Goal: Task Accomplishment & Management: Manage account settings

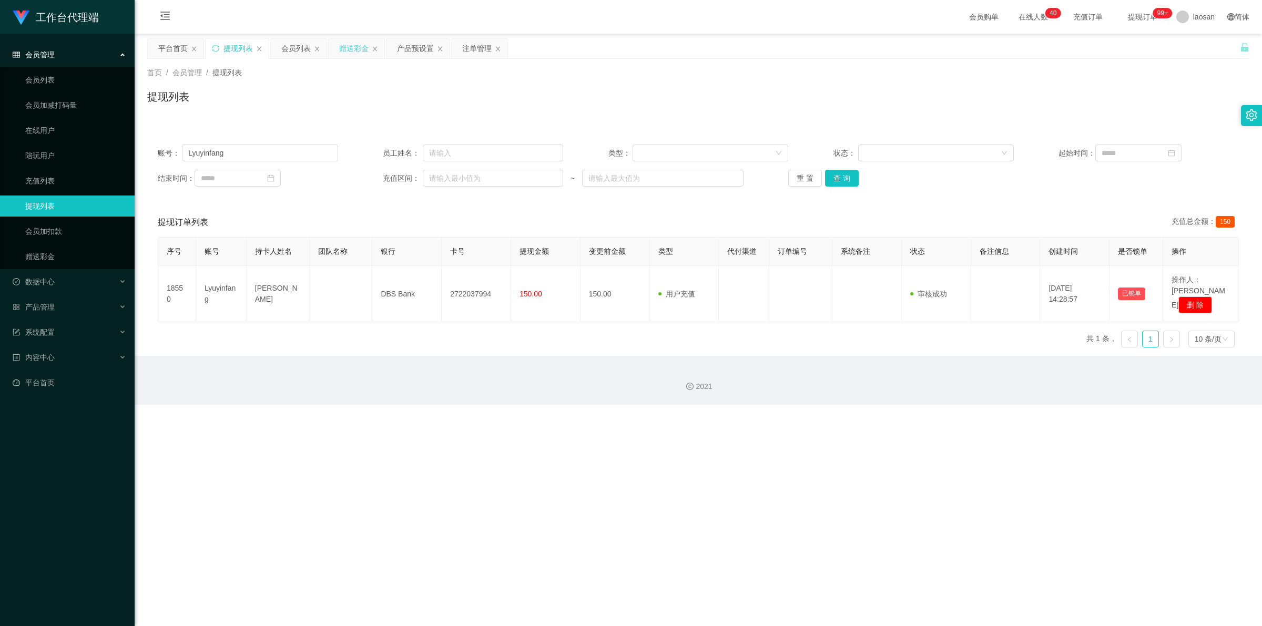
click at [364, 44] on div "赠送彩金" at bounding box center [353, 48] width 29 height 20
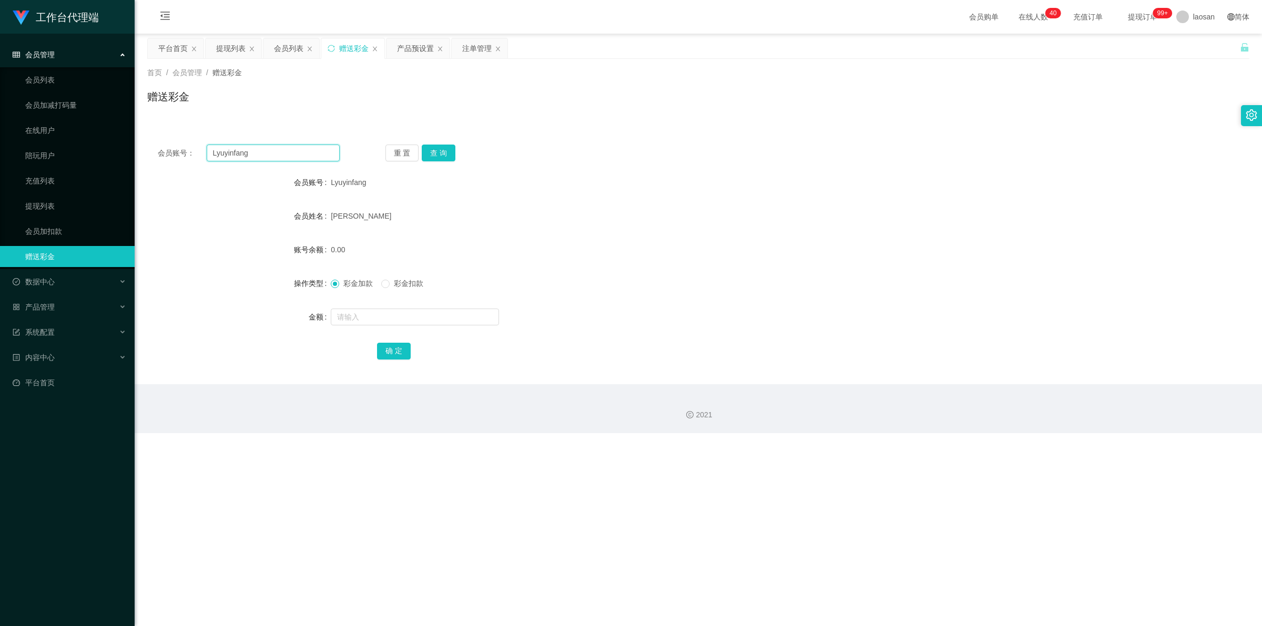
drag, startPoint x: 245, startPoint y: 154, endPoint x: 182, endPoint y: 152, distance: 63.1
click at [180, 153] on div "会员账号： [PERSON_NAME]" at bounding box center [249, 153] width 182 height 17
click at [448, 158] on button "查 询" at bounding box center [439, 153] width 34 height 17
click at [385, 326] on div at bounding box center [652, 316] width 643 height 21
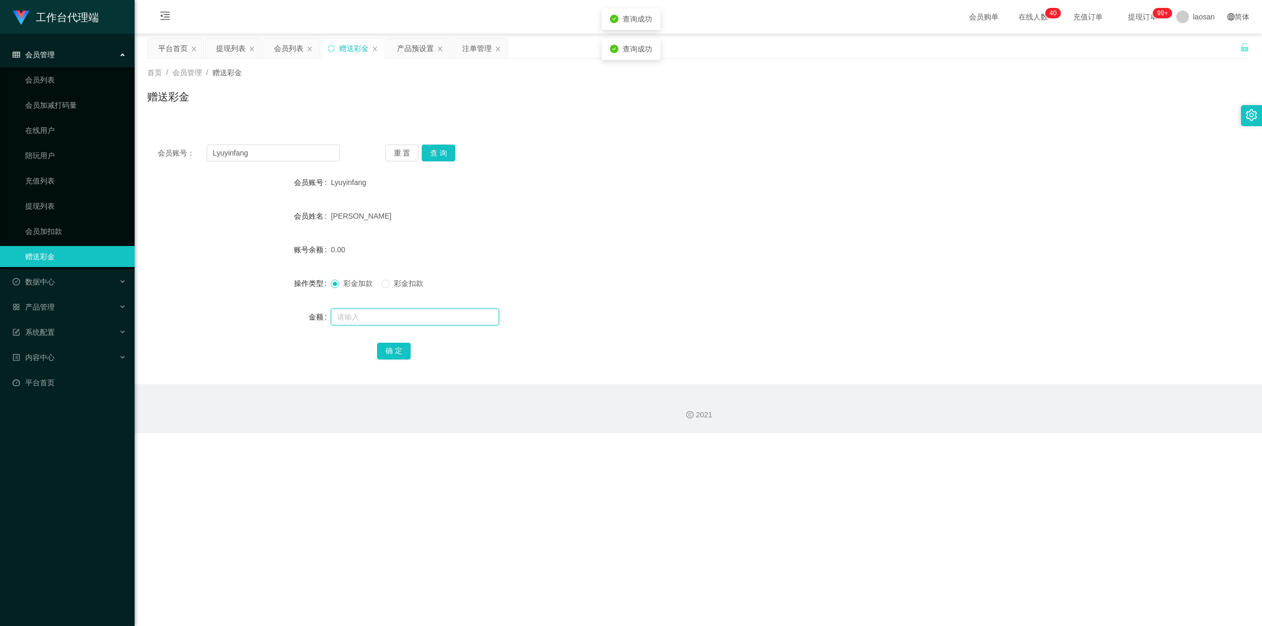
click at [384, 320] on input "text" at bounding box center [415, 317] width 168 height 17
type input "100"
click at [385, 343] on button "确 定" at bounding box center [394, 351] width 34 height 17
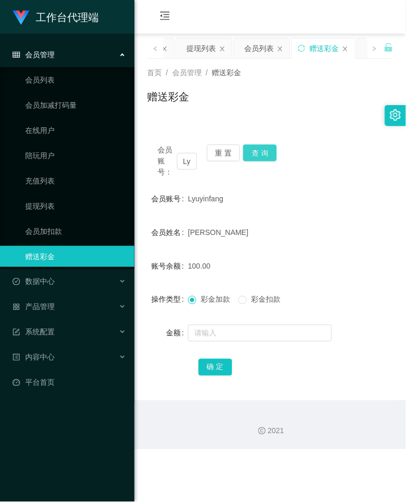
click at [264, 156] on button "查 询" at bounding box center [260, 153] width 34 height 17
drag, startPoint x: 263, startPoint y: 111, endPoint x: 269, endPoint y: 104, distance: 9.7
click at [263, 111] on div "赠送彩金" at bounding box center [270, 101] width 247 height 24
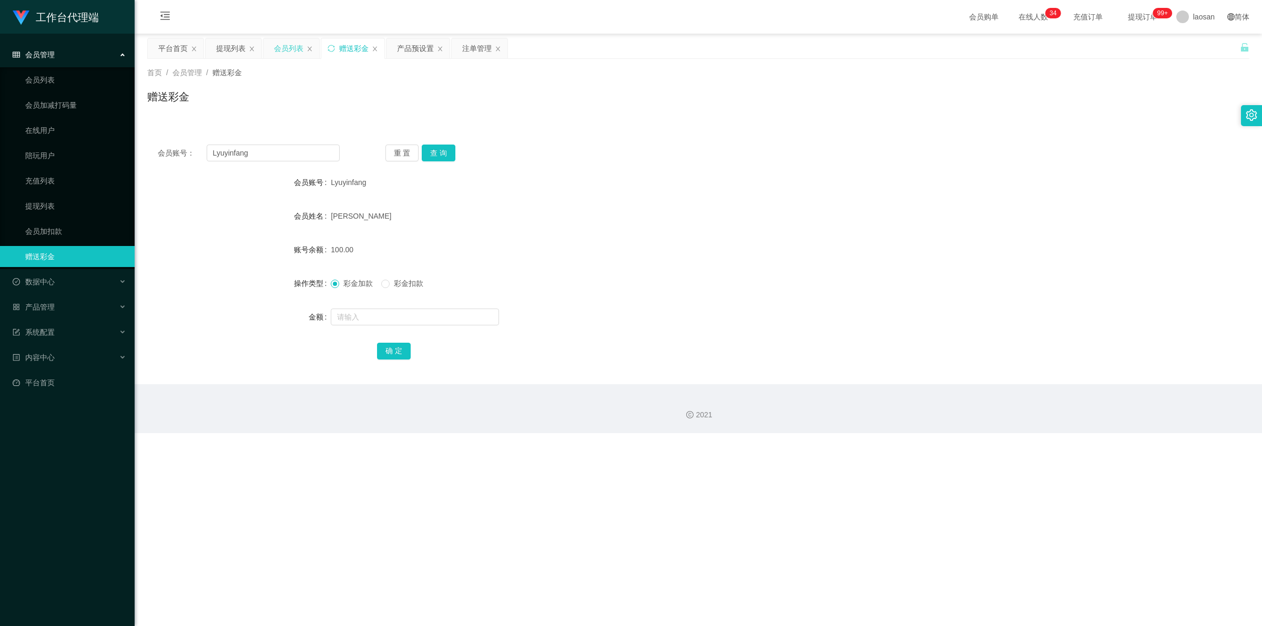
click at [292, 47] on div "会员列表" at bounding box center [288, 48] width 29 height 20
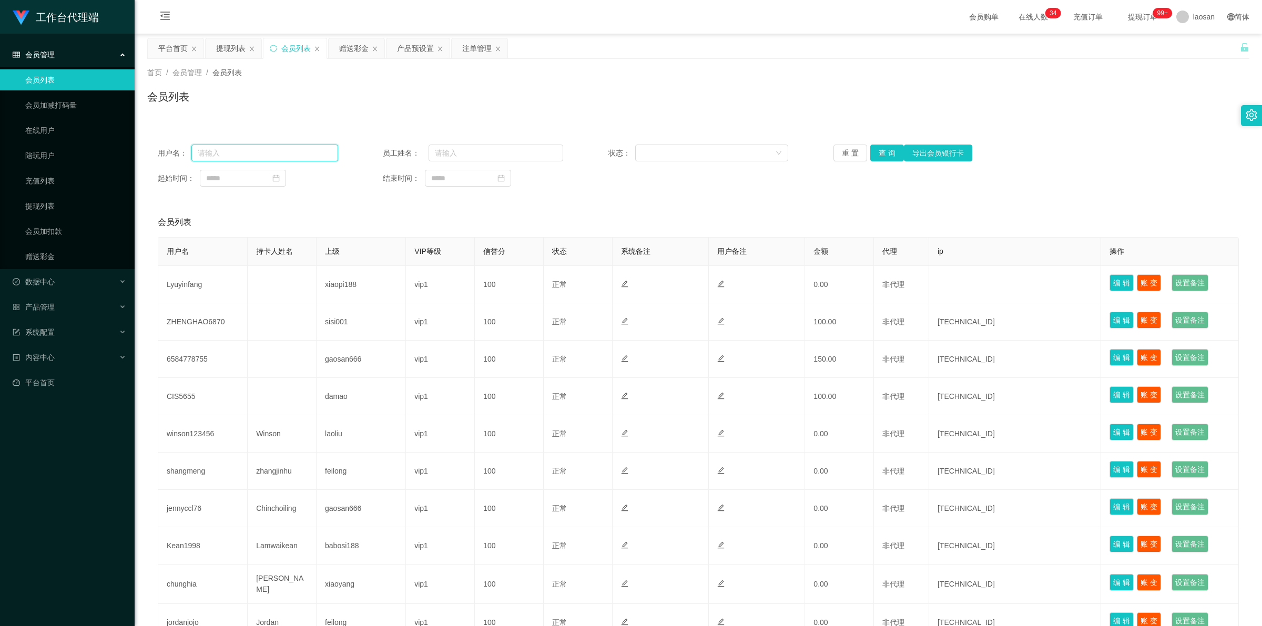
click at [244, 147] on input "text" at bounding box center [264, 153] width 147 height 17
paste input "Lyuyinfang"
type input "Lyuyinfang"
click at [884, 151] on button "查 询" at bounding box center [887, 153] width 34 height 17
click at [884, 151] on div "重 置 查 询 导出会员银行卡" at bounding box center [923, 153] width 180 height 17
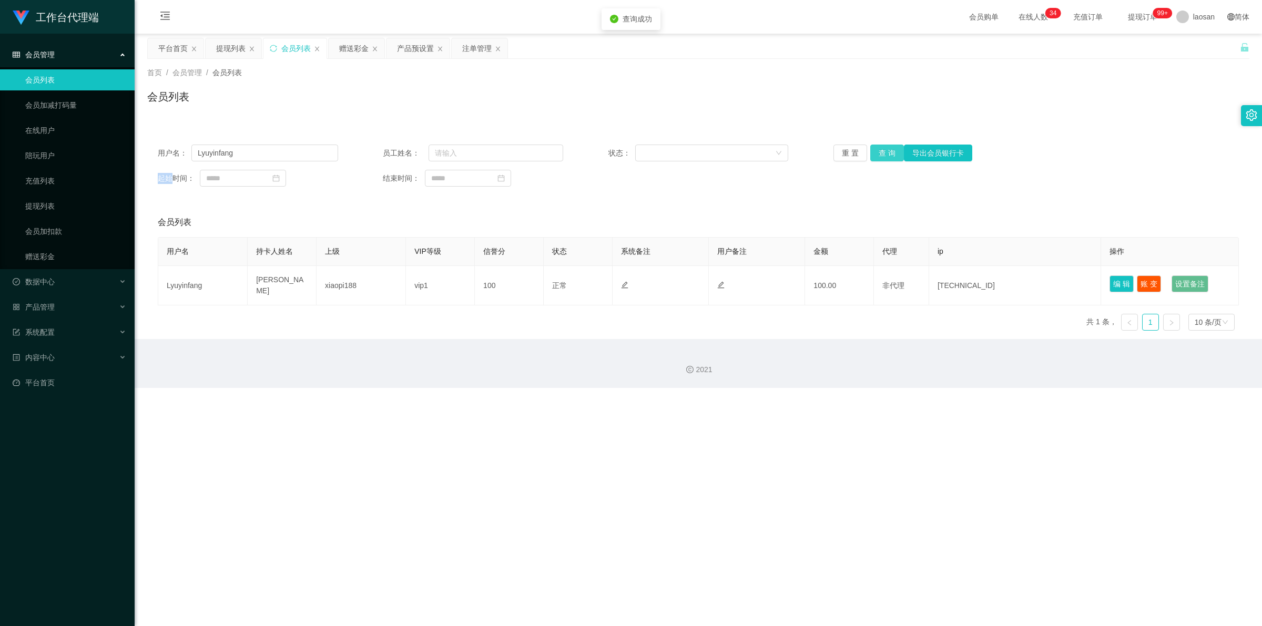
click at [884, 151] on button "查 询" at bounding box center [887, 153] width 34 height 17
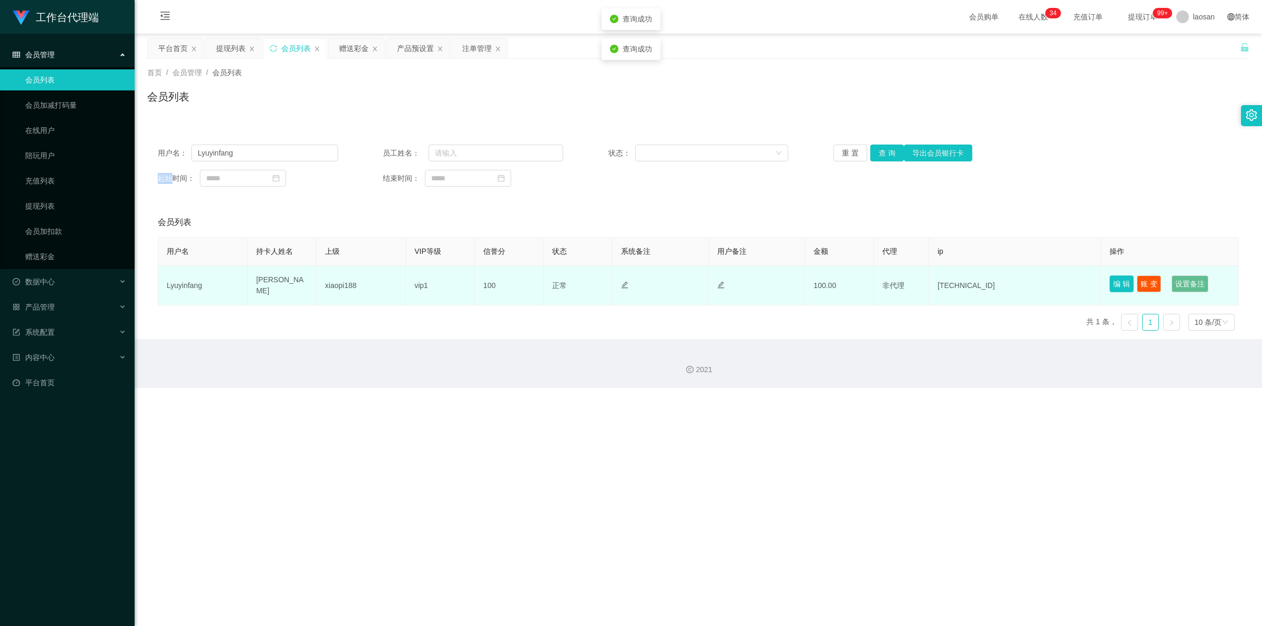
click at [1113, 283] on button "编 辑" at bounding box center [1121, 283] width 24 height 17
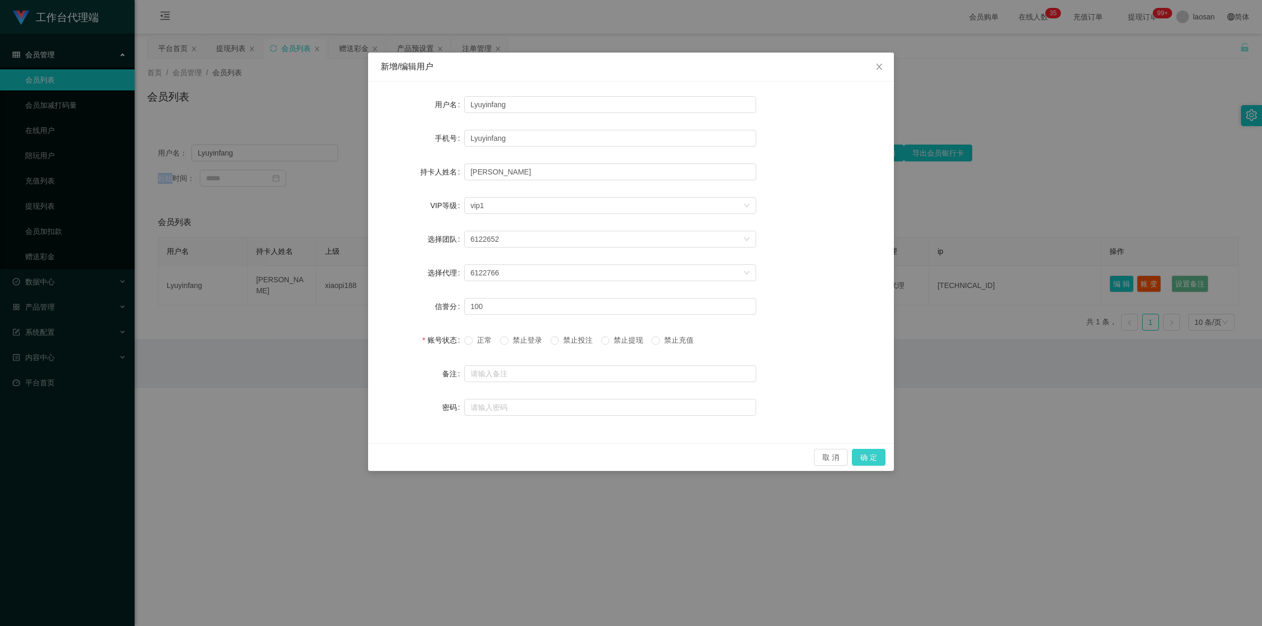
click at [878, 461] on button "确 定" at bounding box center [869, 457] width 34 height 17
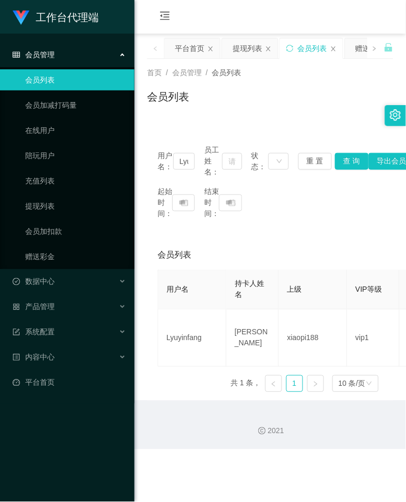
click at [253, 122] on div "用户名： Lyuyinfang 员工姓名： 状态： 重 置 查 询 导出会员银行卡 起始时间： 结束时间： 会员列表 用户名 持卡人姓名 上级 VIP等级 信…" at bounding box center [270, 260] width 247 height 279
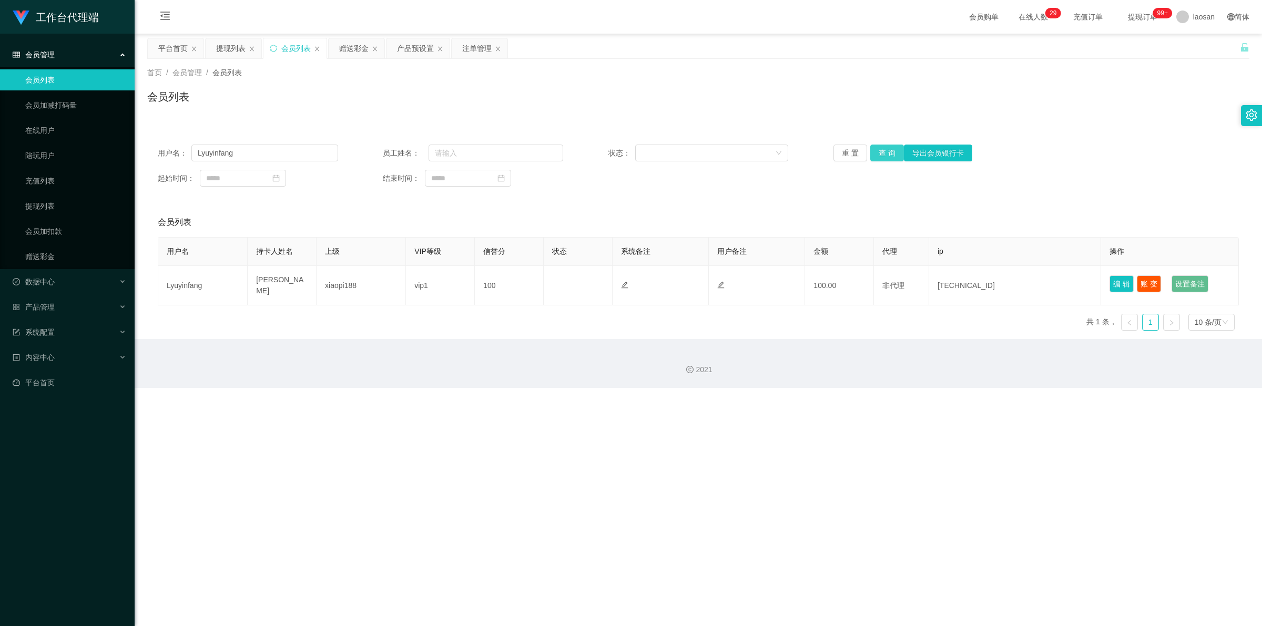
click at [882, 153] on button "查 询" at bounding box center [887, 153] width 34 height 17
click at [882, 153] on div "重 置 查 询 导出会员银行卡" at bounding box center [923, 153] width 180 height 17
click at [882, 153] on button "查 询" at bounding box center [887, 153] width 34 height 17
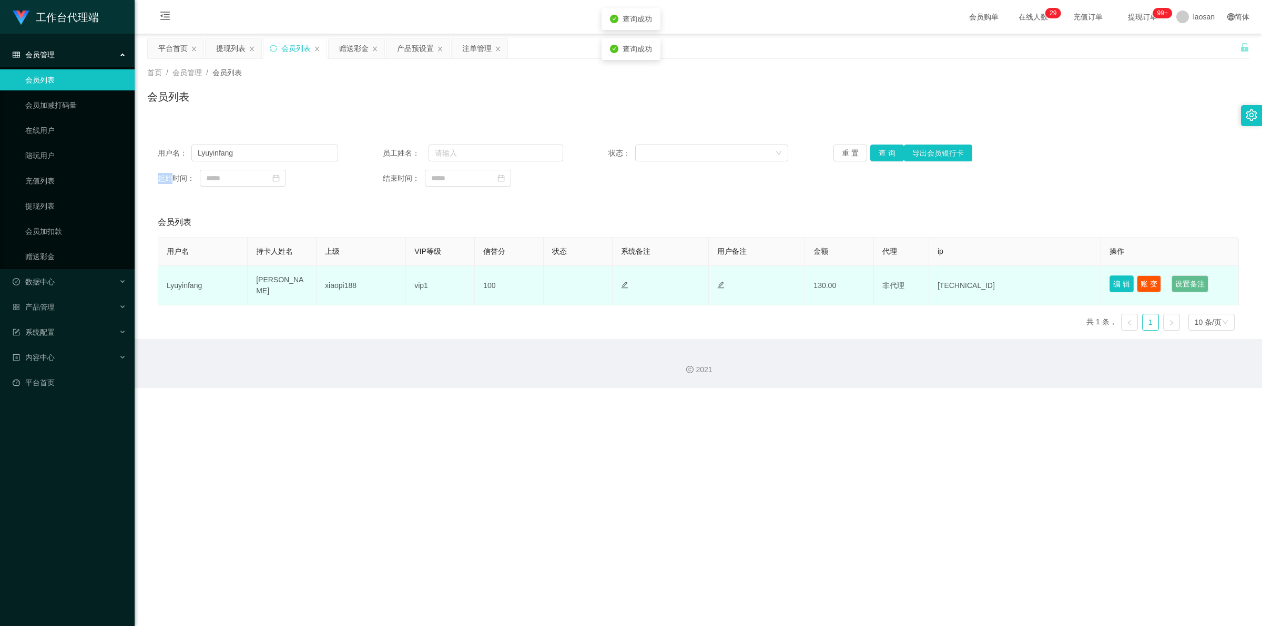
click at [1109, 286] on button "编 辑" at bounding box center [1121, 283] width 24 height 17
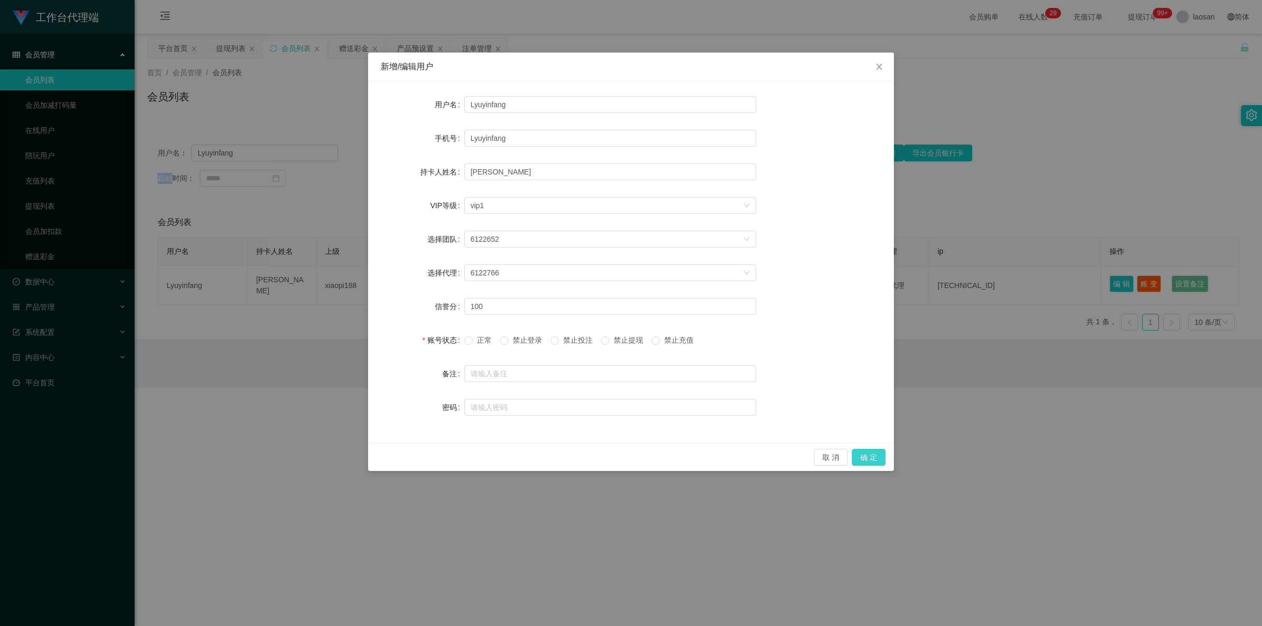
click at [866, 458] on button "确 定" at bounding box center [869, 457] width 34 height 17
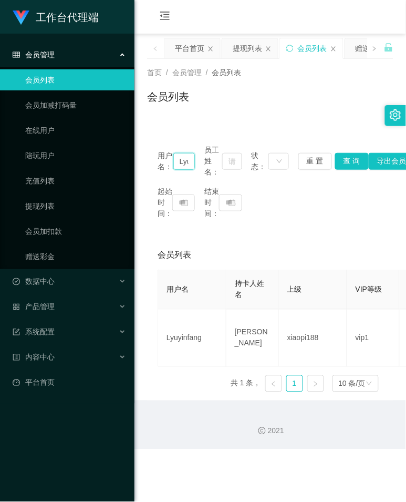
click at [188, 163] on input "Lyuyinfang" at bounding box center [184, 161] width 22 height 17
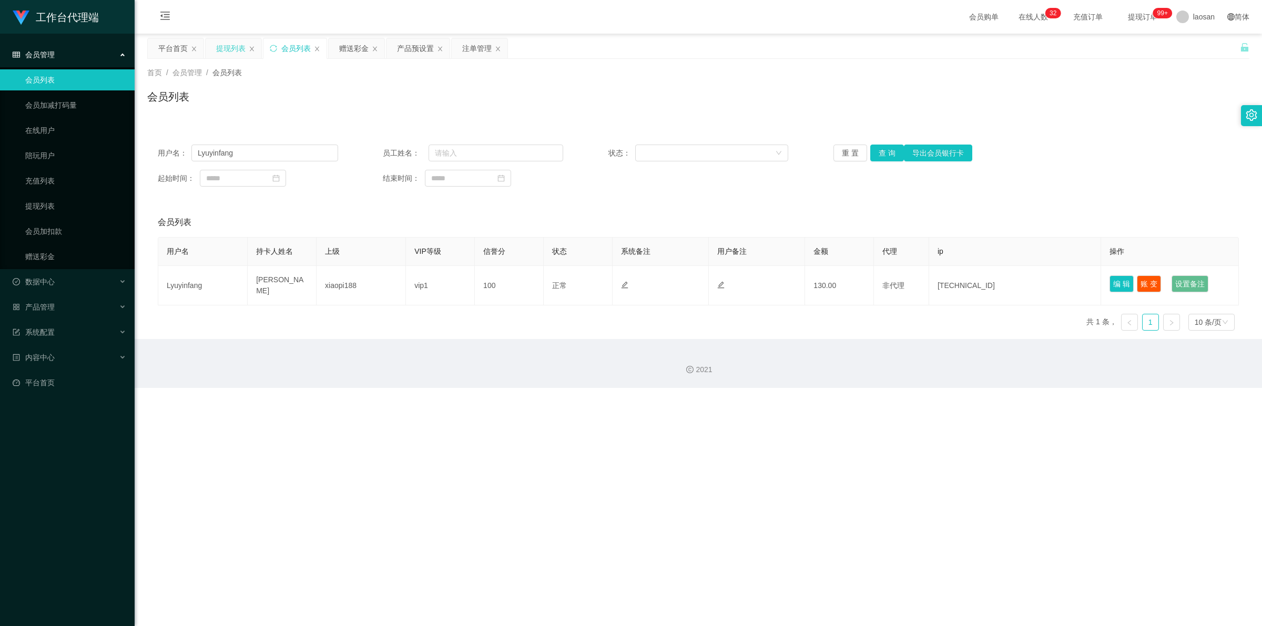
click at [232, 52] on div "提现列表" at bounding box center [230, 48] width 29 height 20
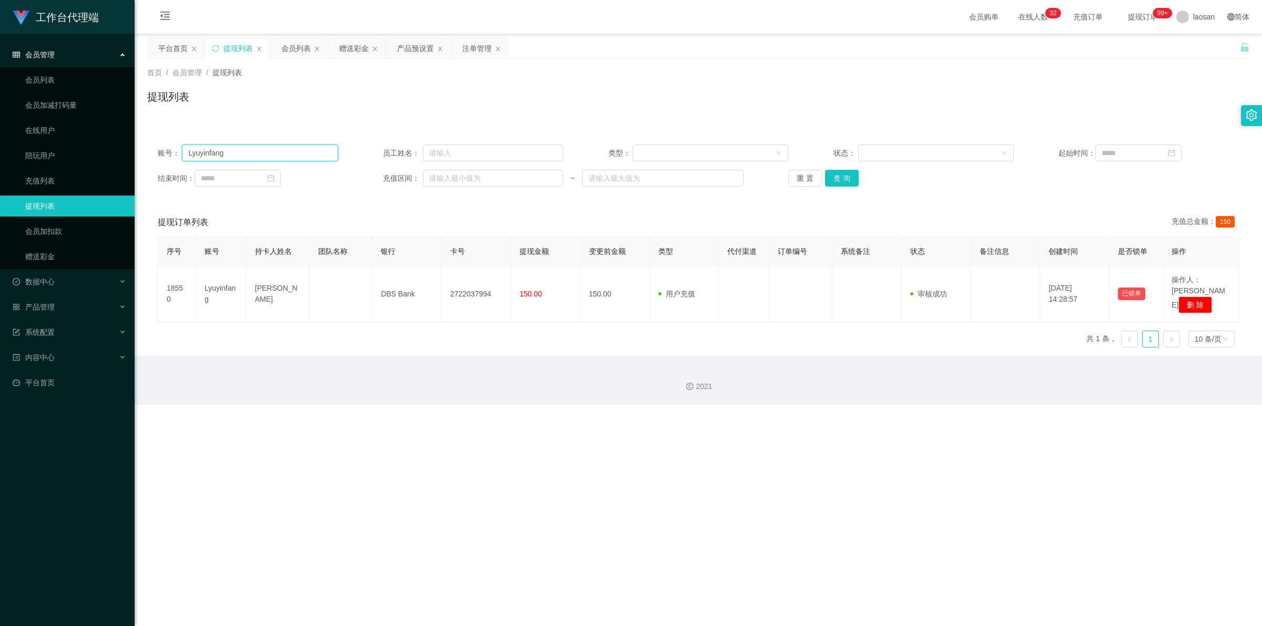
drag, startPoint x: 235, startPoint y: 155, endPoint x: 201, endPoint y: 148, distance: 35.4
click at [201, 148] on input "Lyuyinfang" at bounding box center [260, 153] width 156 height 17
click at [837, 177] on button "查 询" at bounding box center [842, 178] width 34 height 17
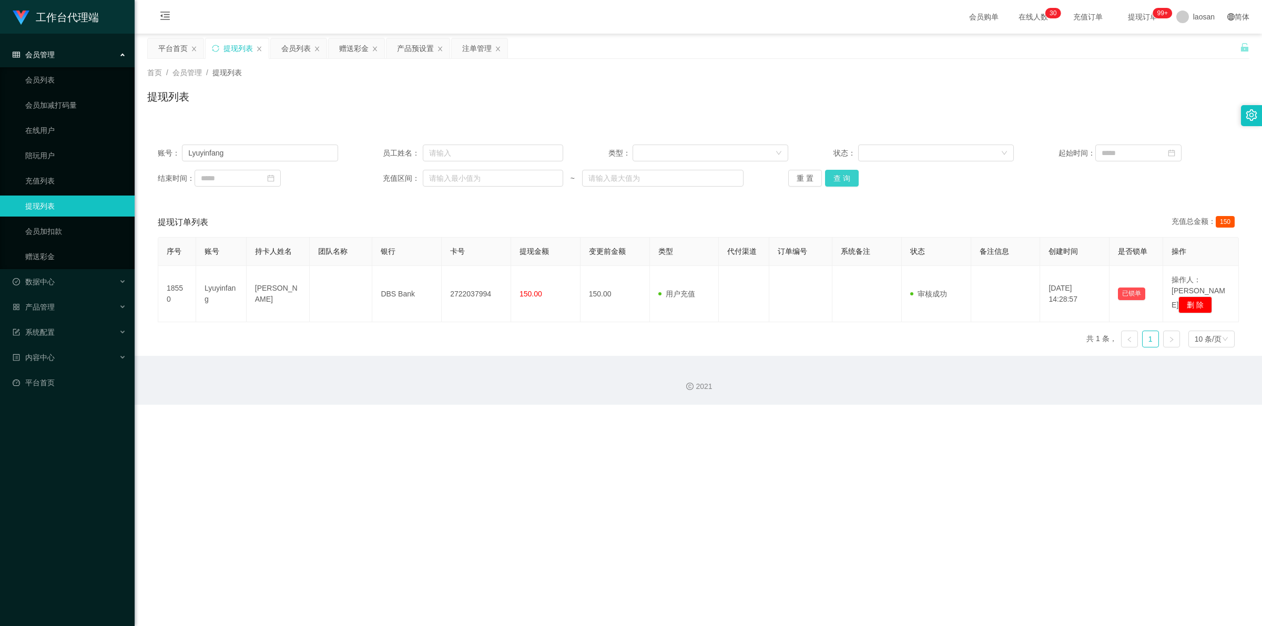
click at [839, 177] on button "查 询" at bounding box center [842, 178] width 34 height 17
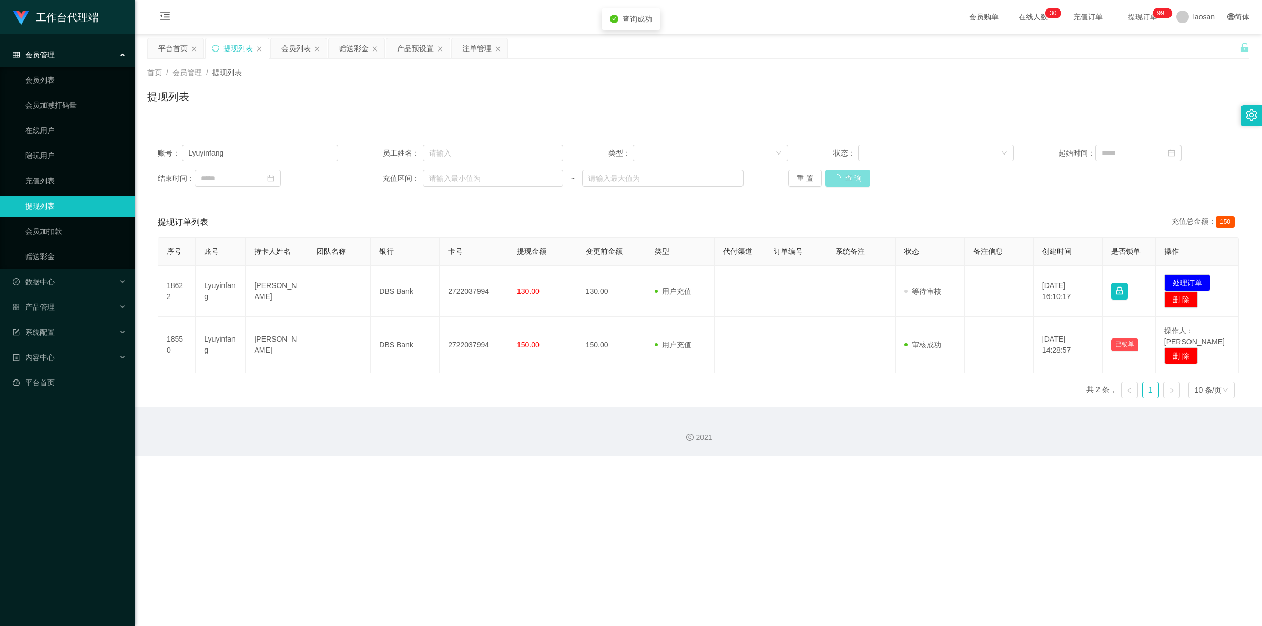
click at [839, 177] on div "重 置 查 询" at bounding box center [878, 178] width 180 height 17
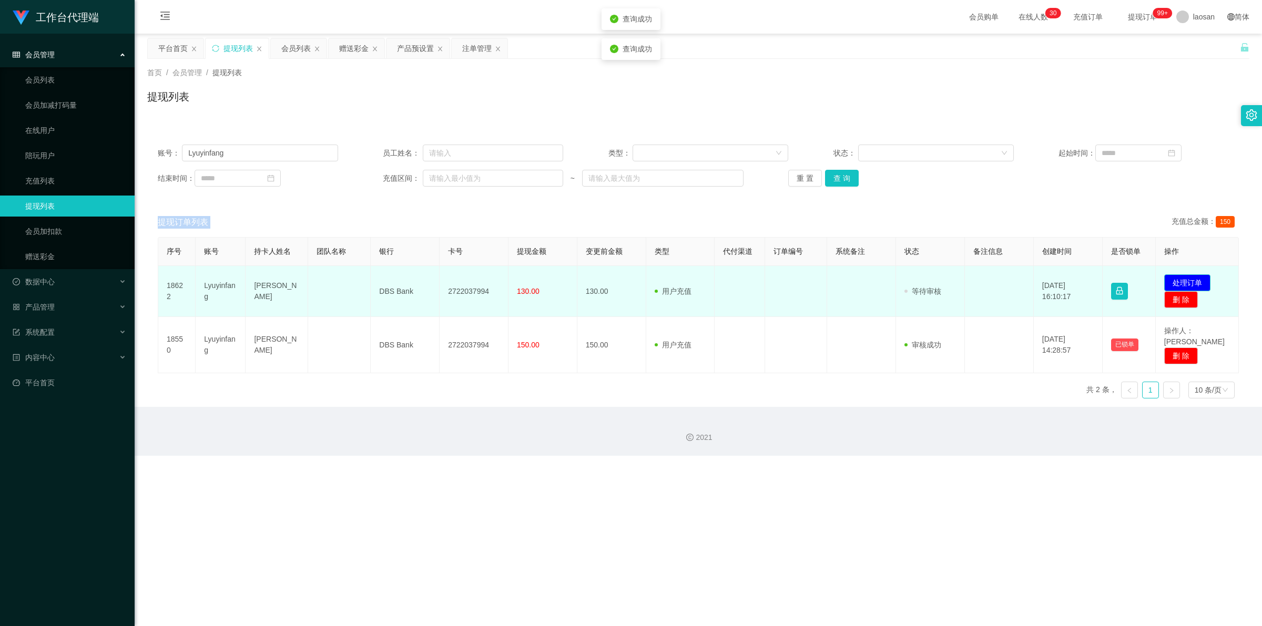
click at [1179, 281] on button "处理订单" at bounding box center [1187, 282] width 46 height 17
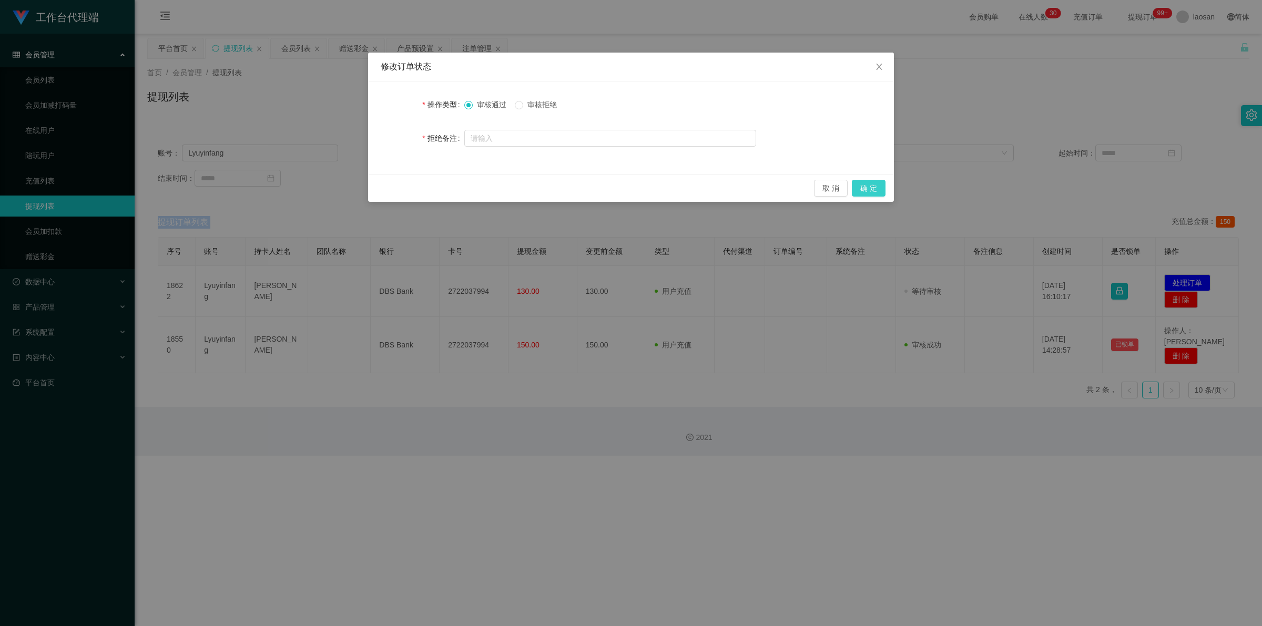
click at [867, 185] on button "确 定" at bounding box center [869, 188] width 34 height 17
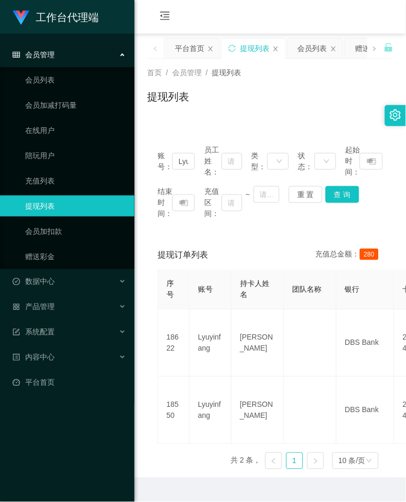
click at [208, 12] on div "会员购单 在线人数 0 1 2 3 4 5 6 7 8 9 0 1 2 3 4 5 6 7 8 9 0 1 2 3 4 5 6 7 8 9 0 1 2 3 4…" at bounding box center [271, 17] width 272 height 34
click at [354, 46] on div "赠送彩金" at bounding box center [373, 48] width 56 height 20
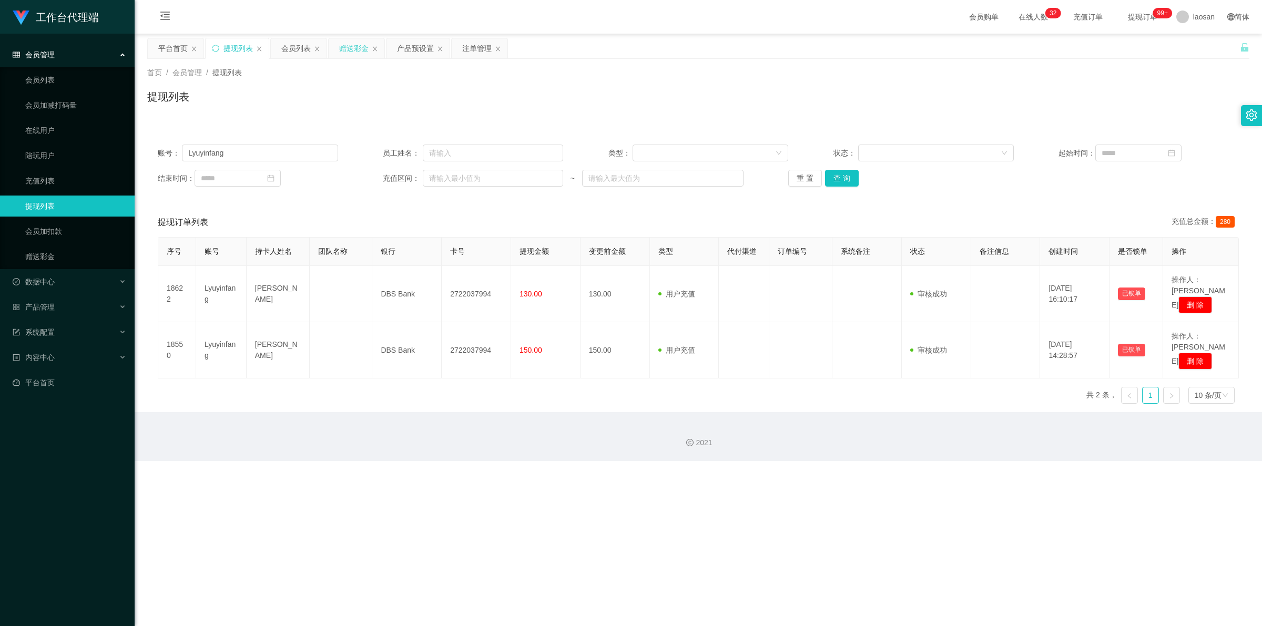
drag, startPoint x: 353, startPoint y: 45, endPoint x: 363, endPoint y: 54, distance: 12.7
click at [354, 45] on div "赠送彩金" at bounding box center [353, 48] width 29 height 20
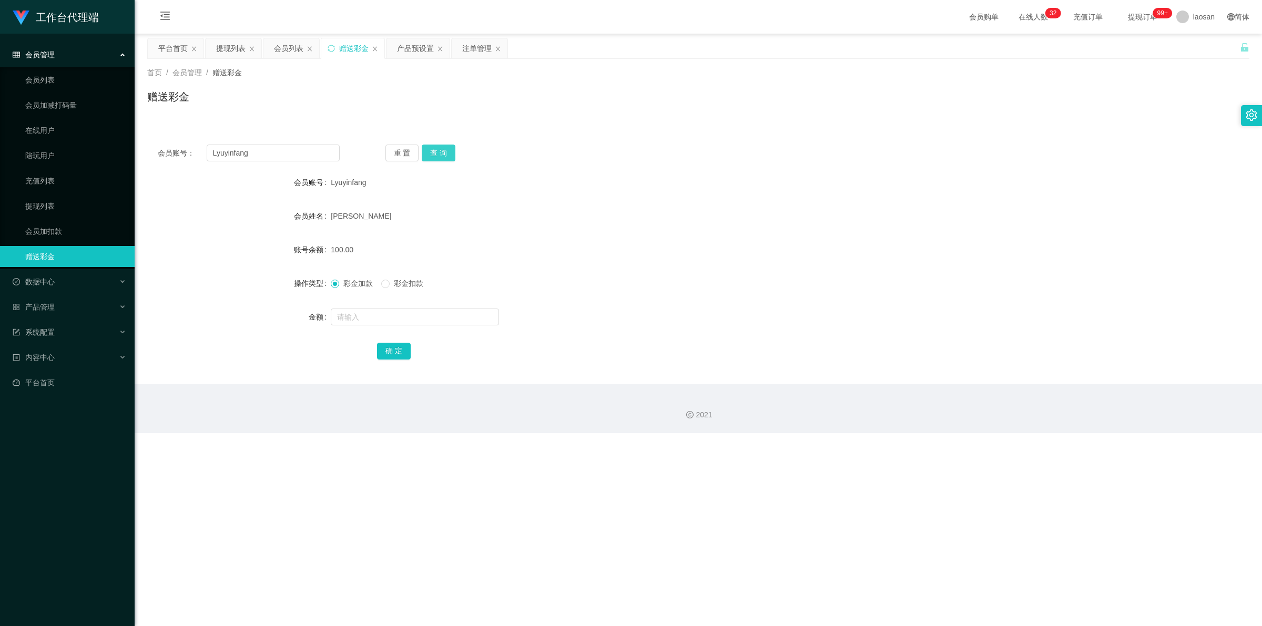
click at [444, 156] on button "查 询" at bounding box center [439, 153] width 34 height 17
click at [444, 156] on div "重 置 查 询" at bounding box center [476, 153] width 182 height 17
click at [379, 322] on input "text" at bounding box center [415, 317] width 168 height 17
type input "72"
click at [385, 353] on button "确 定" at bounding box center [394, 351] width 34 height 17
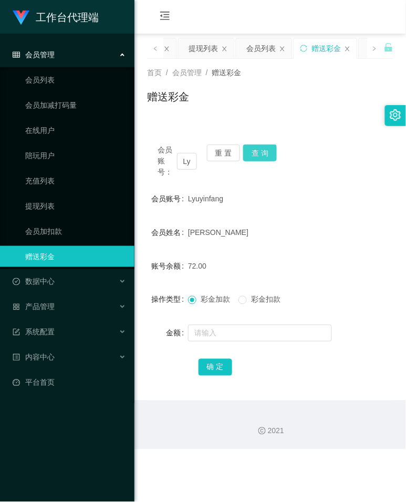
click at [272, 146] on button "查 询" at bounding box center [260, 153] width 34 height 17
click at [272, 146] on button "查 询" at bounding box center [265, 153] width 45 height 17
click at [271, 147] on button "查 询" at bounding box center [260, 153] width 34 height 17
click at [272, 151] on button "查 询" at bounding box center [260, 153] width 34 height 17
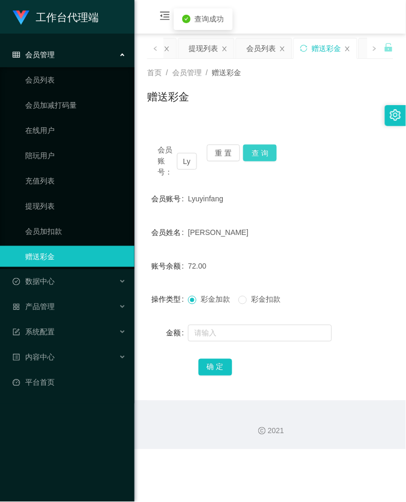
click at [272, 151] on button "查 询" at bounding box center [260, 153] width 34 height 17
click at [272, 151] on button "查 询" at bounding box center [265, 153] width 45 height 17
click at [259, 153] on button "查 询" at bounding box center [260, 153] width 34 height 17
click at [259, 153] on div "会员账号： Lyuyinfang 重 置 查 询" at bounding box center [270, 161] width 247 height 33
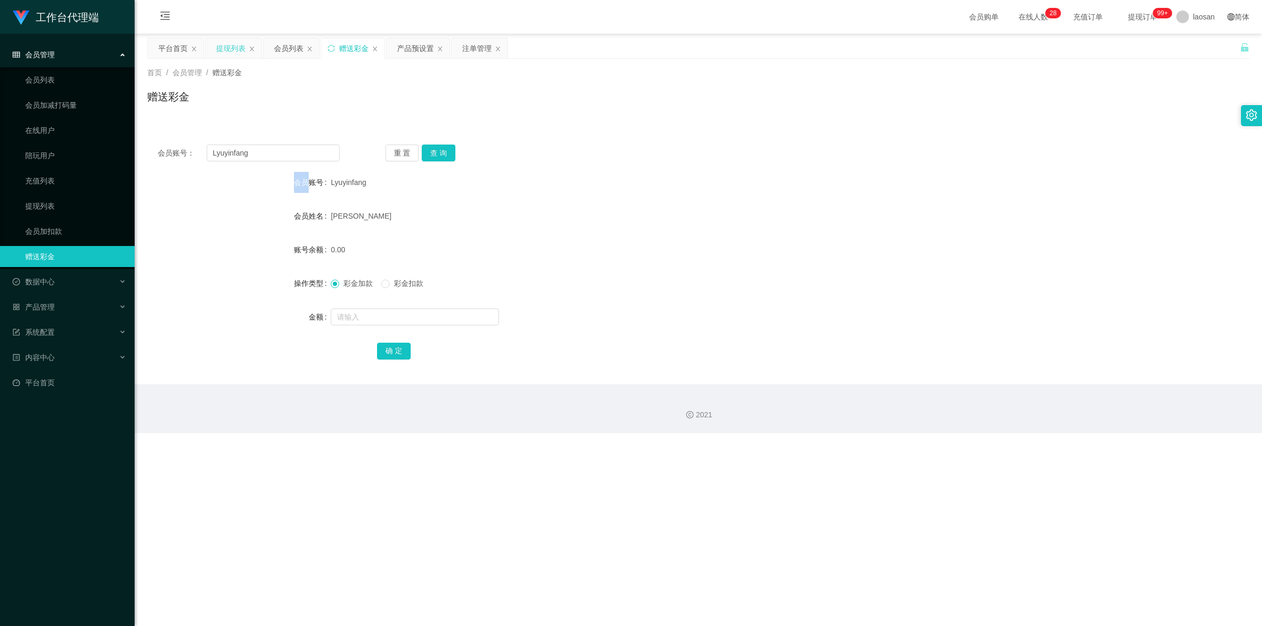
click at [232, 46] on div "提现列表" at bounding box center [230, 48] width 29 height 20
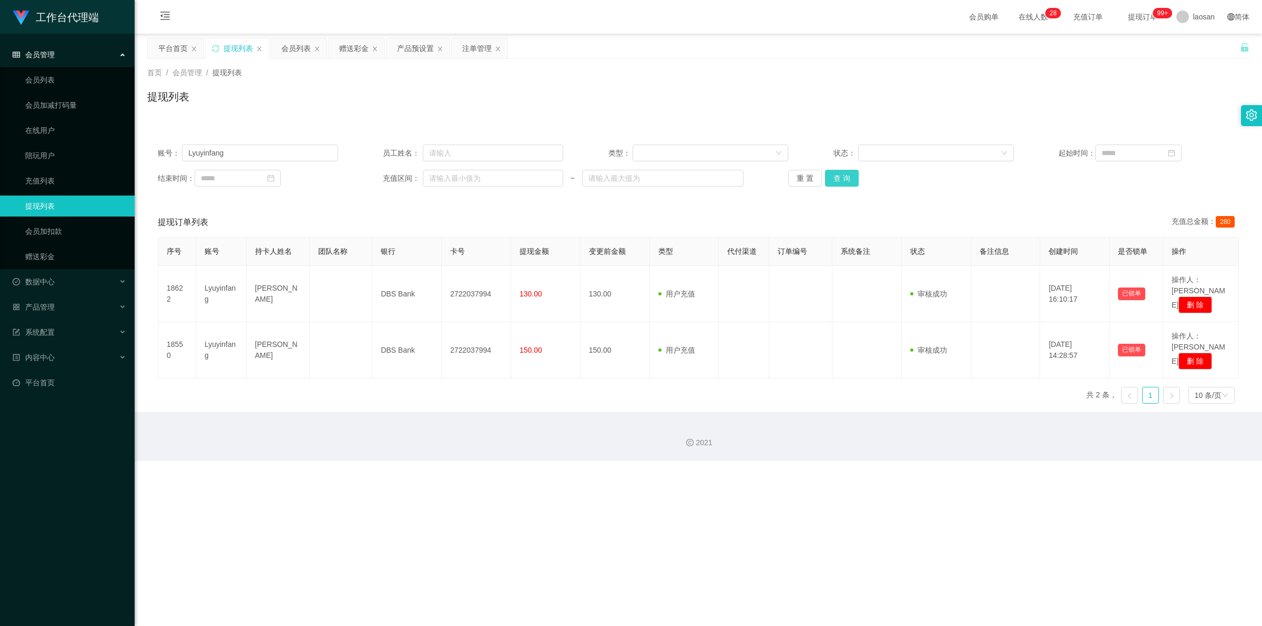
click at [850, 175] on button "查 询" at bounding box center [842, 178] width 34 height 17
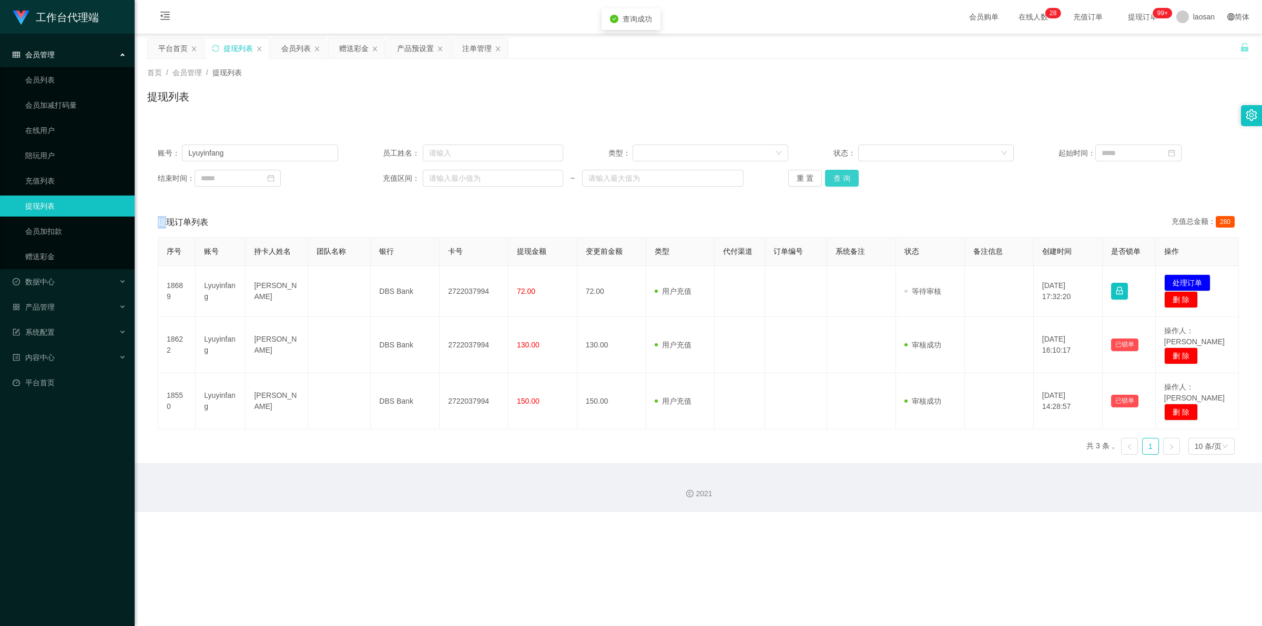
click at [850, 175] on div "重 置 查 询" at bounding box center [878, 178] width 180 height 17
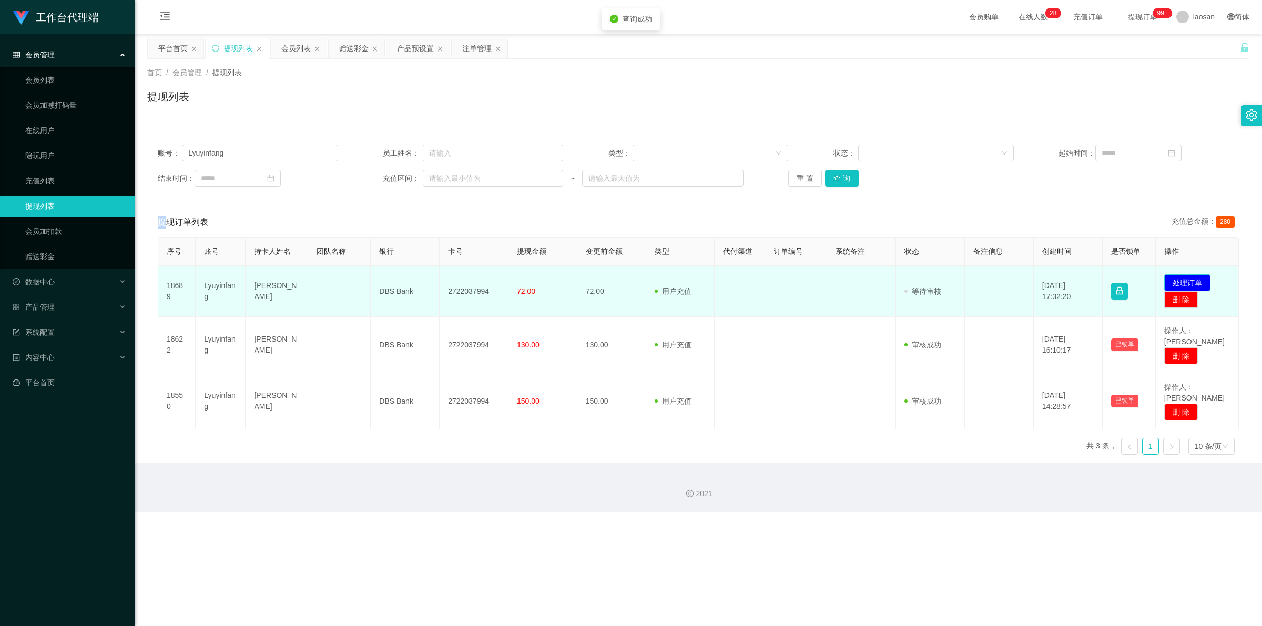
click at [1196, 278] on button "处理订单" at bounding box center [1187, 282] width 46 height 17
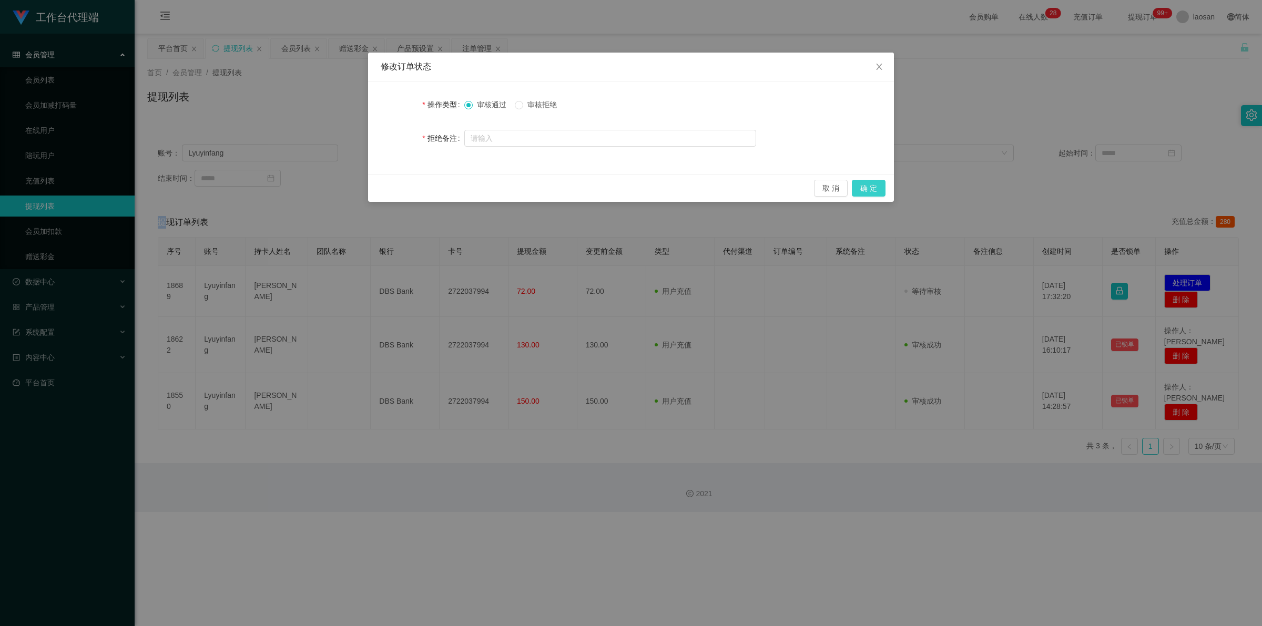
click at [879, 191] on button "确 定" at bounding box center [869, 188] width 34 height 17
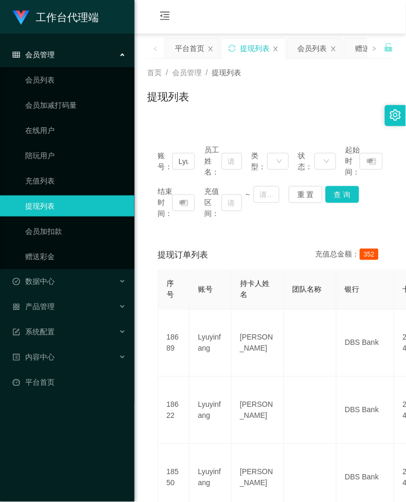
click at [272, 108] on div "提现列表" at bounding box center [270, 101] width 247 height 24
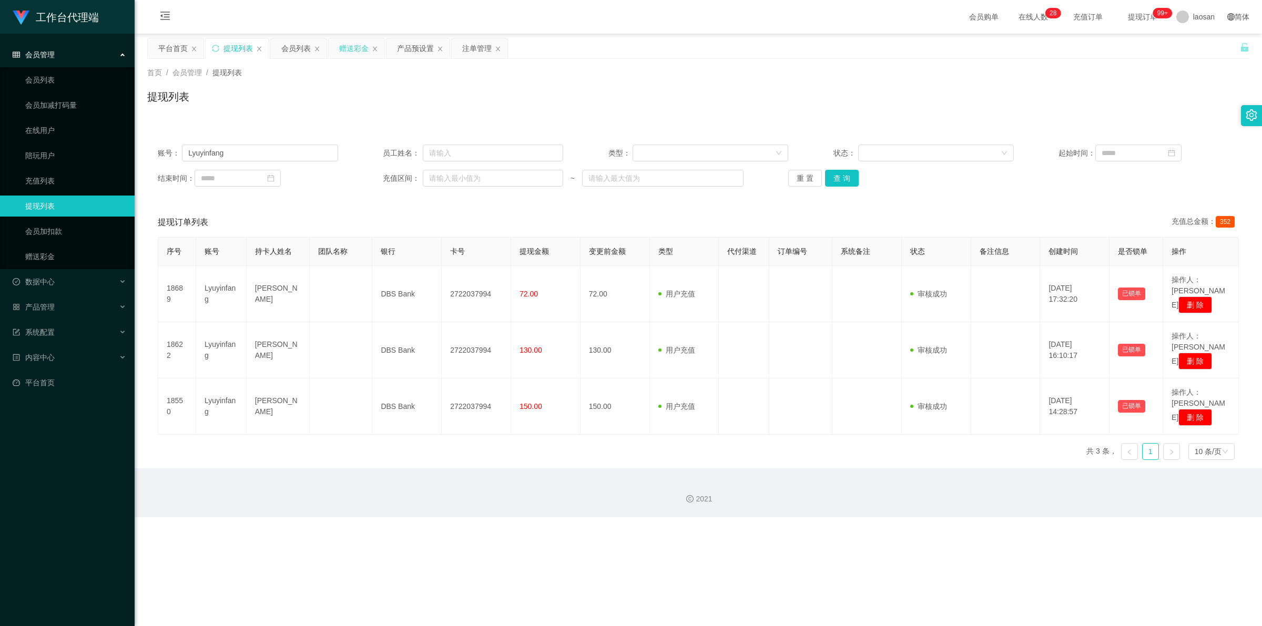
click at [351, 51] on div "赠送彩金" at bounding box center [353, 48] width 29 height 20
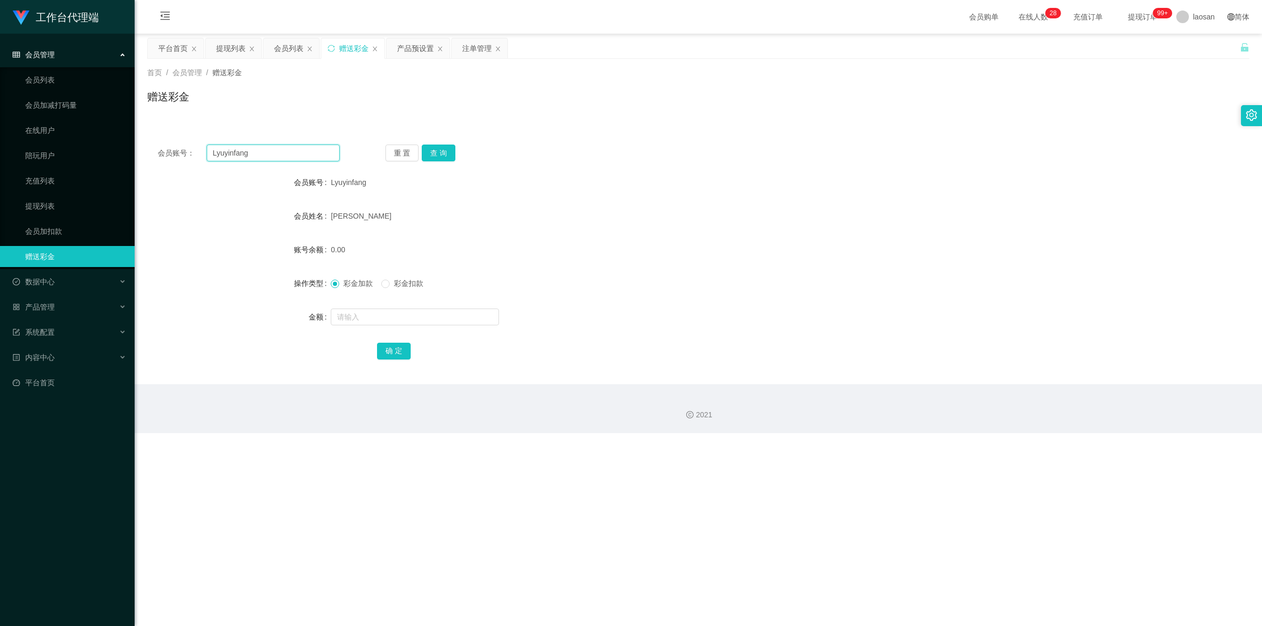
drag, startPoint x: 209, startPoint y: 155, endPoint x: 149, endPoint y: 150, distance: 60.2
click at [149, 150] on div "会员账号： Lyuyinfang 重 置 查 询" at bounding box center [698, 153] width 1102 height 17
paste input "Kean1998"
type input "Kean1998"
click at [443, 153] on button "查 询" at bounding box center [439, 153] width 34 height 17
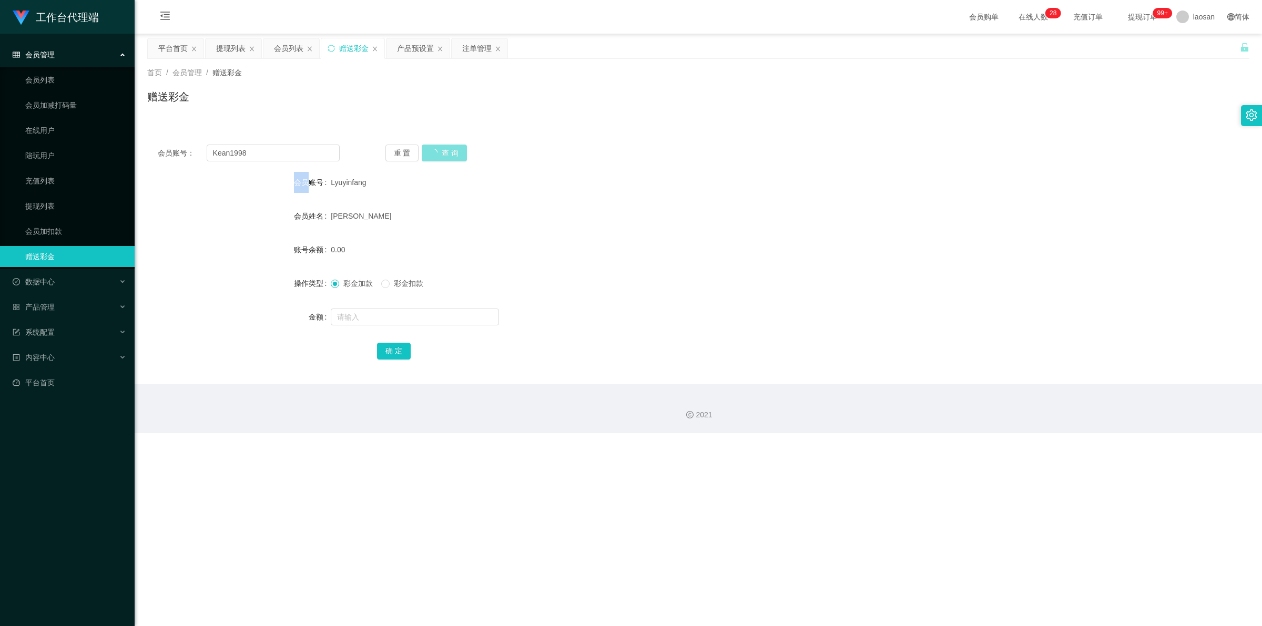
click at [443, 153] on div "重 置 查 询" at bounding box center [476, 153] width 182 height 17
click at [372, 320] on input "text" at bounding box center [415, 317] width 168 height 17
type input "101"
click at [390, 358] on button "确 定" at bounding box center [394, 351] width 34 height 17
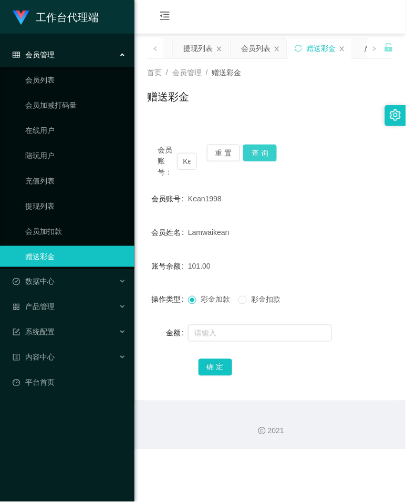
click at [268, 151] on button "查 询" at bounding box center [260, 153] width 34 height 17
click at [268, 151] on div "会员账号： Kean1998 重 置 查 询" at bounding box center [270, 161] width 247 height 33
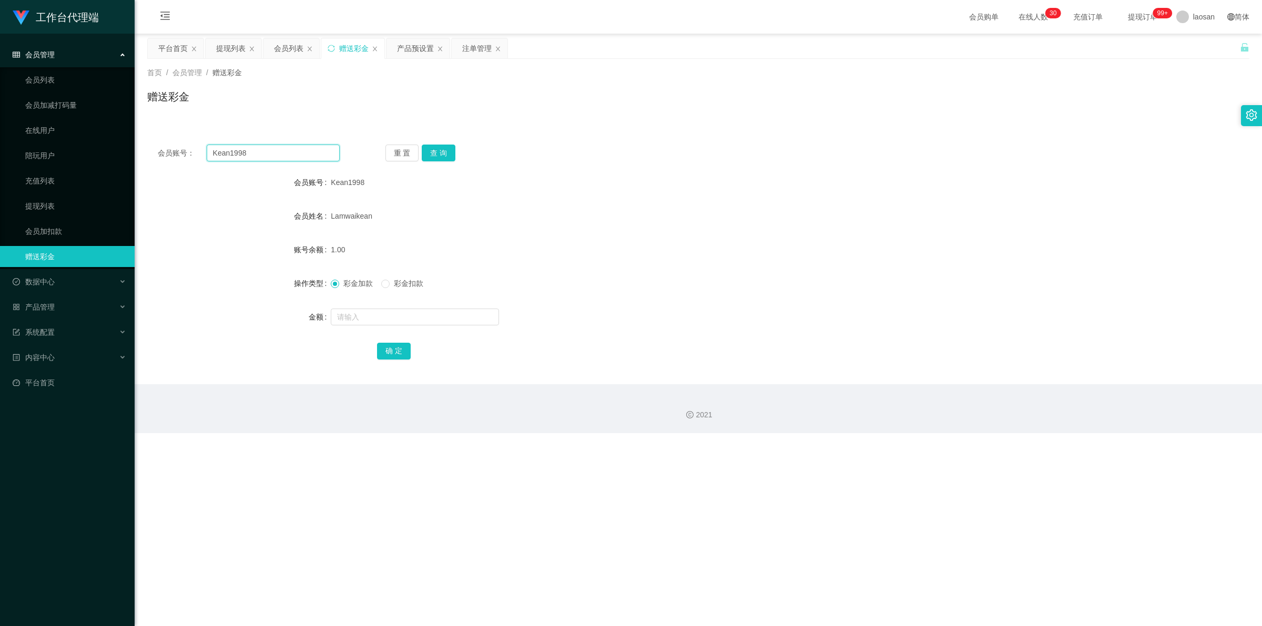
drag, startPoint x: 255, startPoint y: 151, endPoint x: 194, endPoint y: 154, distance: 61.1
click at [194, 154] on div "会员账号： Kean1998" at bounding box center [249, 153] width 182 height 17
click at [238, 47] on div "提现列表" at bounding box center [230, 48] width 29 height 20
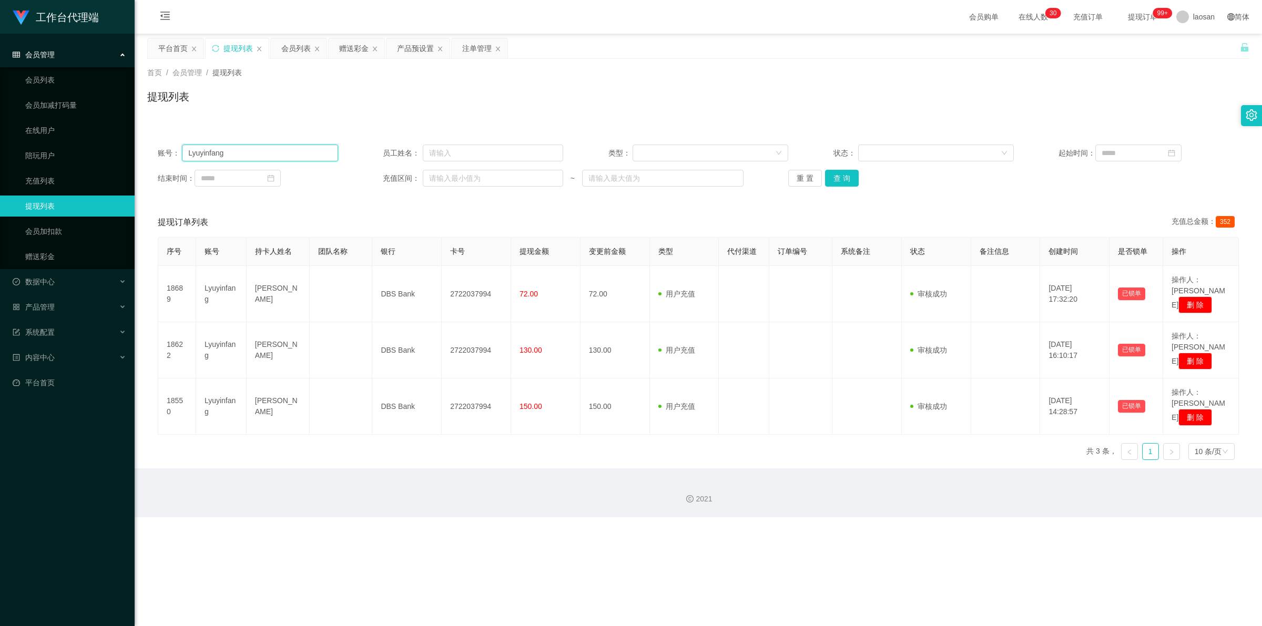
drag, startPoint x: 187, startPoint y: 152, endPoint x: 181, endPoint y: 150, distance: 5.9
click at [182, 150] on input "Lyuyinfang" at bounding box center [260, 153] width 156 height 17
paste input "Kean1998"
type input "Kean1998"
click at [831, 175] on button "查 询" at bounding box center [842, 178] width 34 height 17
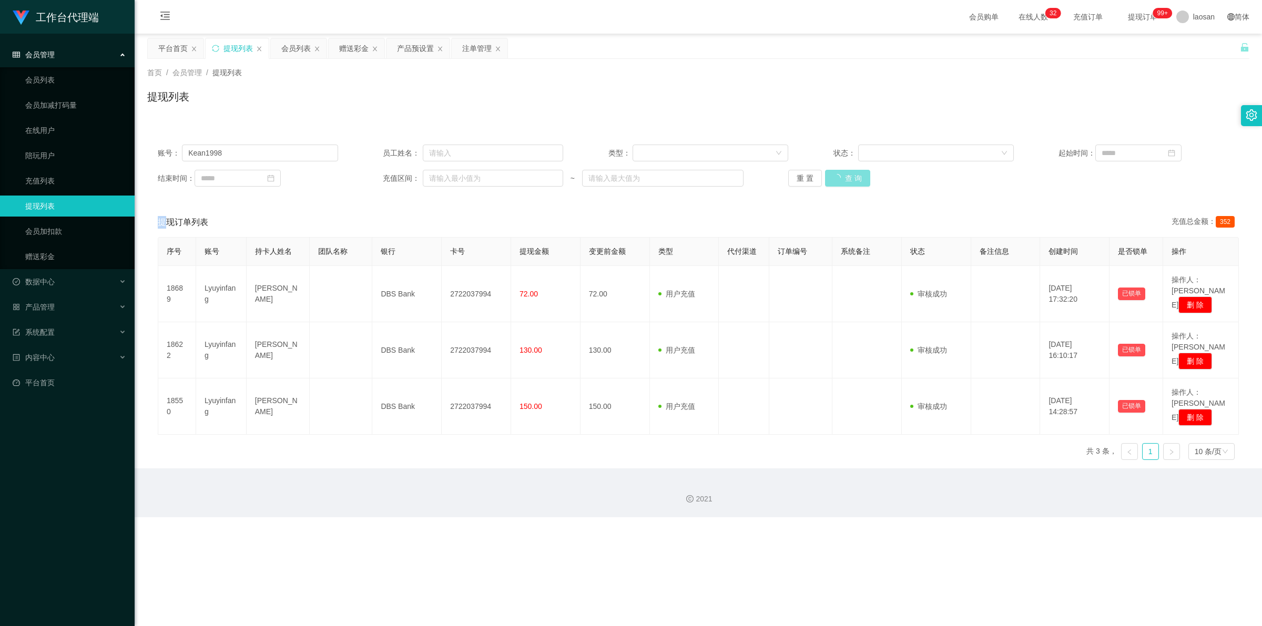
click at [831, 175] on div "重 置 查 询" at bounding box center [878, 178] width 180 height 17
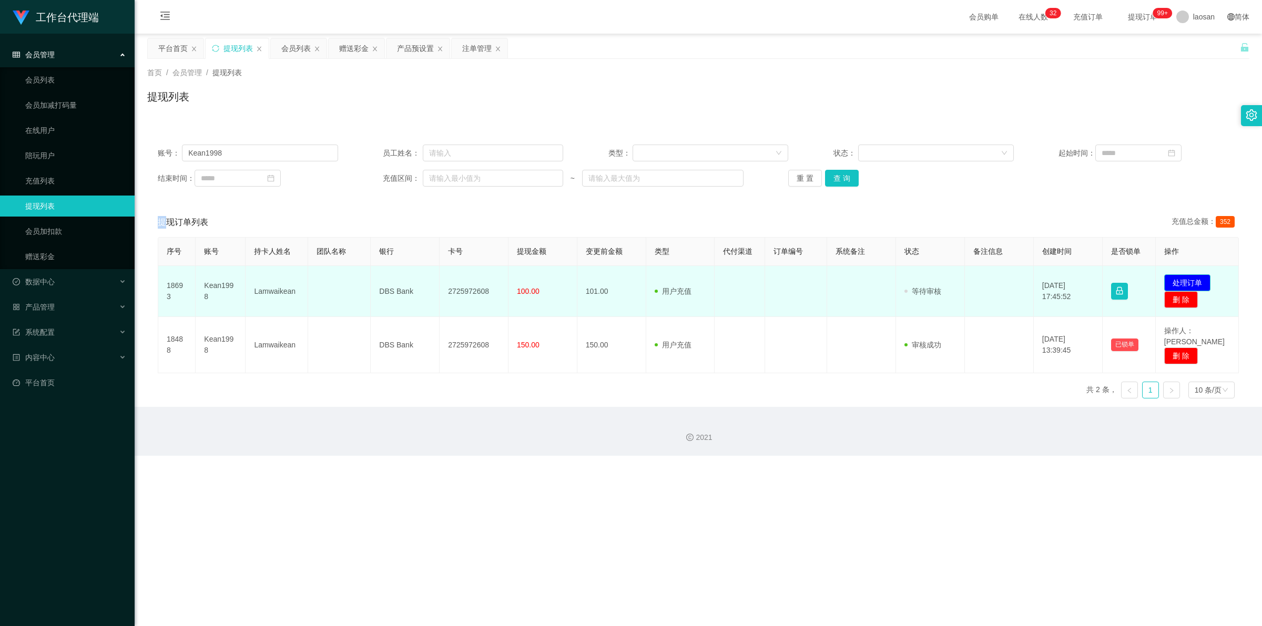
click at [1180, 281] on button "处理订单" at bounding box center [1187, 282] width 46 height 17
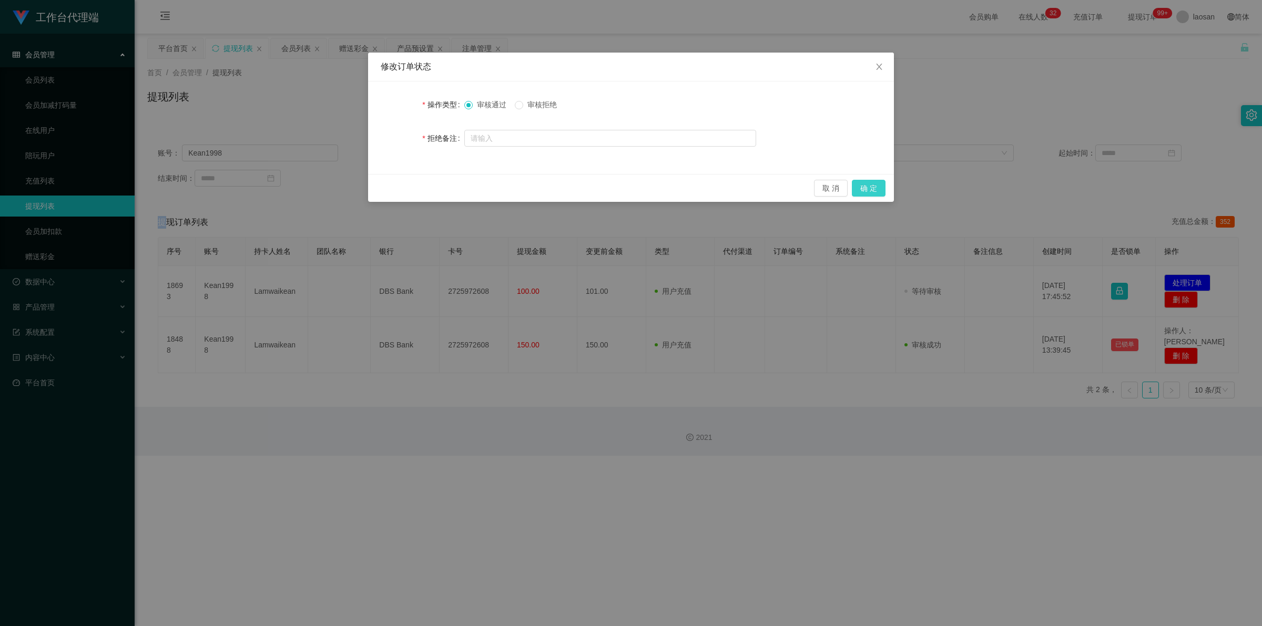
click at [880, 187] on button "确 定" at bounding box center [869, 188] width 34 height 17
